Goal: Task Accomplishment & Management: Use online tool/utility

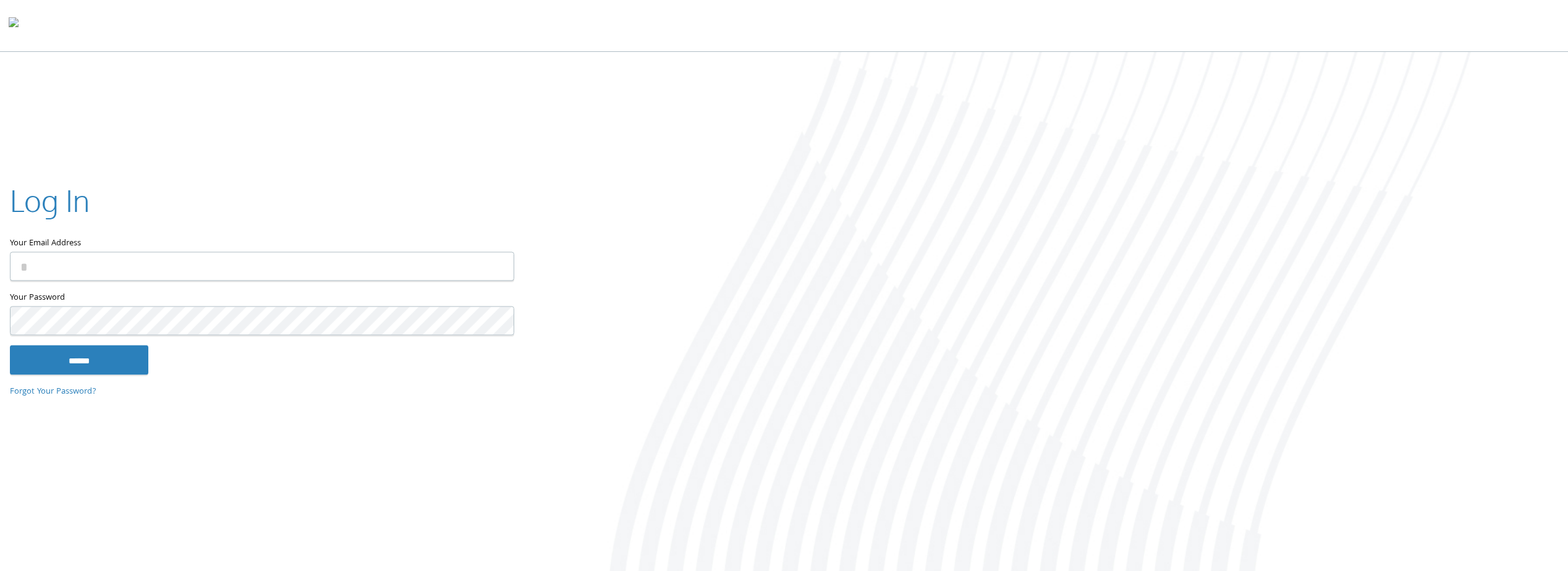
click at [74, 268] on input "Your Email Address" at bounding box center [262, 266] width 504 height 29
type input "**********"
click at [87, 355] on input "******" at bounding box center [78, 360] width 139 height 30
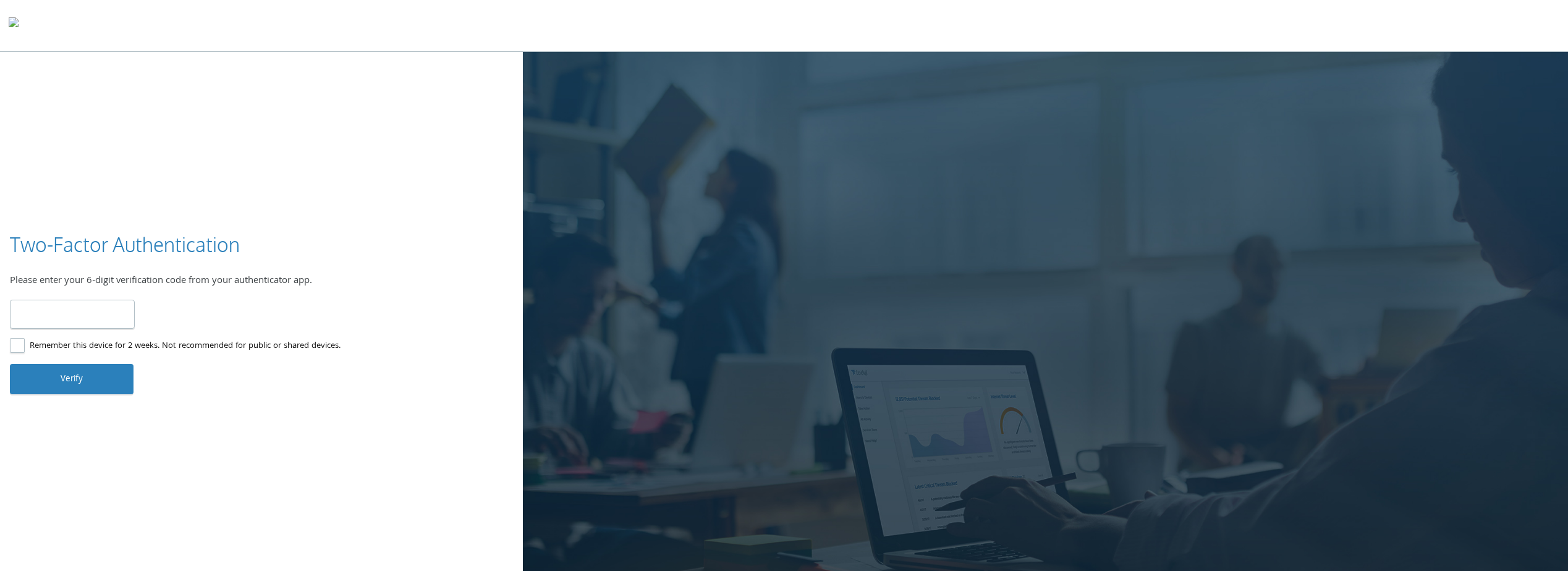
type input "******"
